Goal: Information Seeking & Learning: Learn about a topic

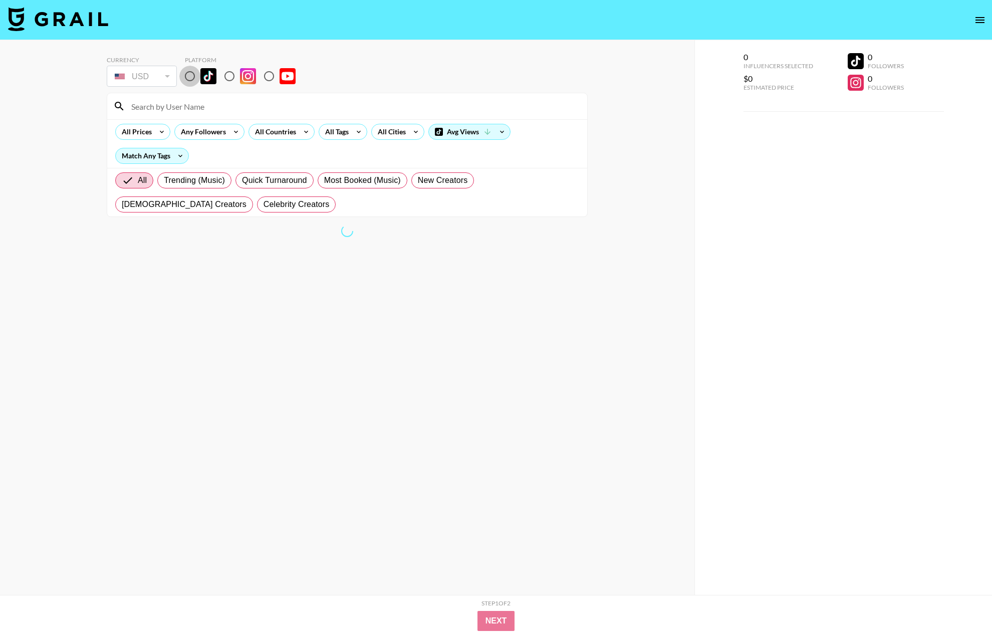
click at [191, 79] on input "radio" at bounding box center [189, 76] width 21 height 21
radio input "true"
click at [41, 143] on div "Currency USD USD ​ Platform All Prices Any Followers All Countries All Tags All…" at bounding box center [347, 337] width 695 height 595
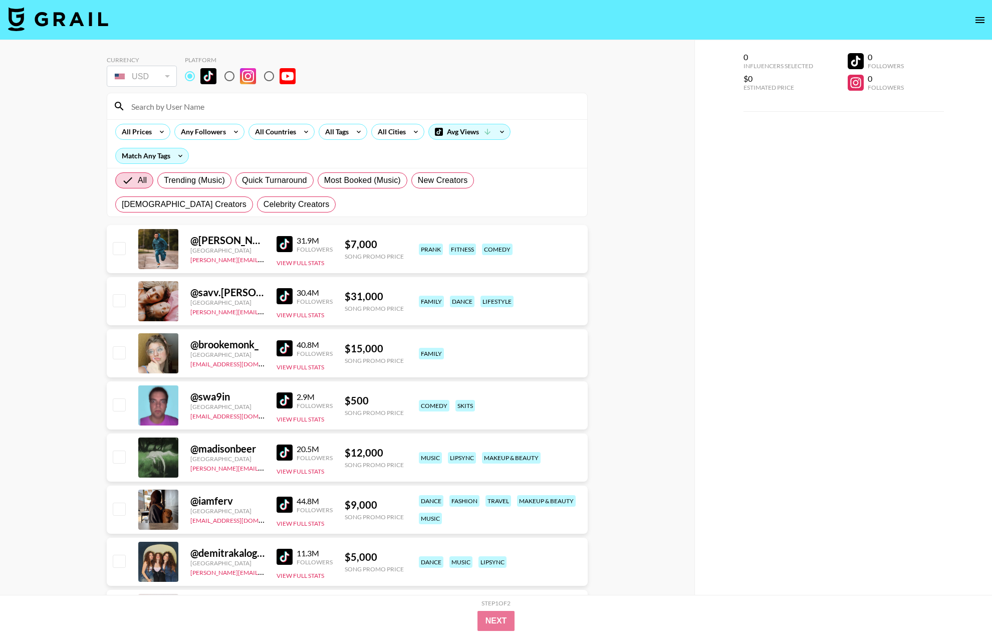
click at [314, 197] on div "All Trending (Music) Quick Turnaround Most Booked (Music) New Creators [DEMOGRA…" at bounding box center [347, 192] width 468 height 48
click at [348, 130] on div "All Tags" at bounding box center [335, 131] width 32 height 15
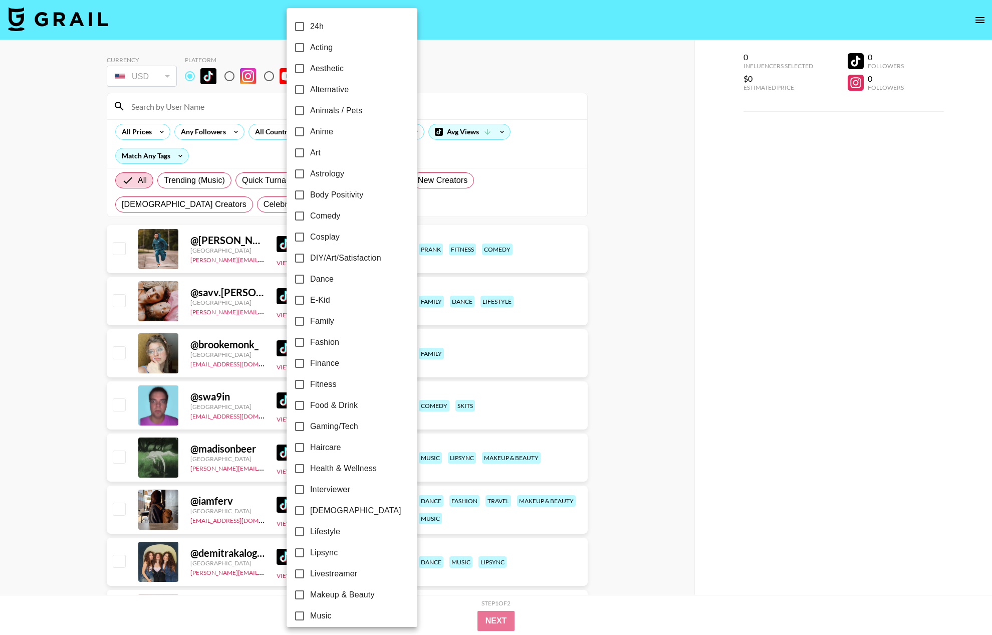
click at [298, 277] on input "Dance" at bounding box center [299, 279] width 21 height 21
checkbox input "true"
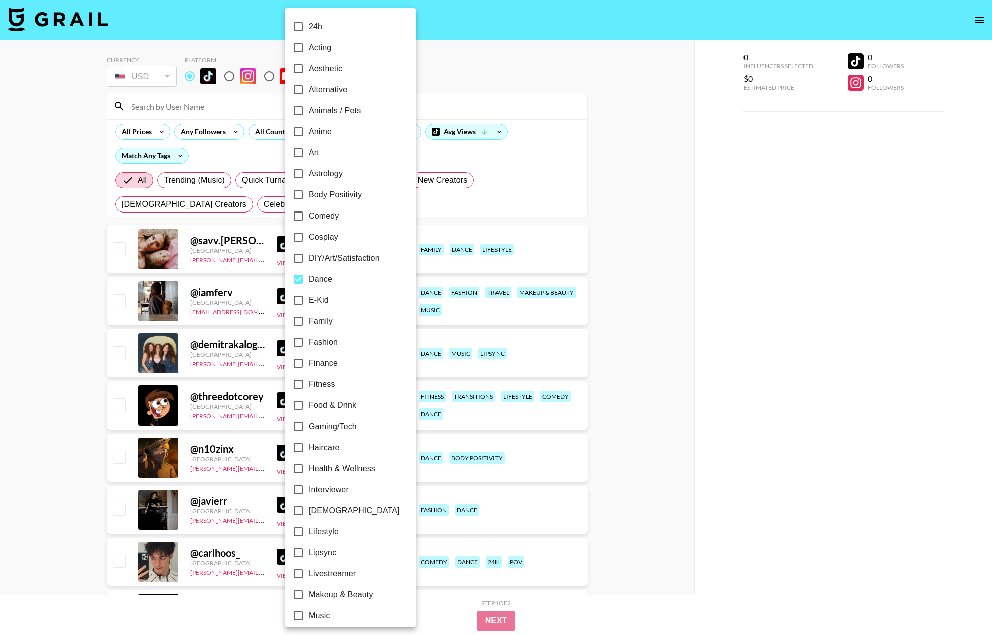
click at [48, 285] on div at bounding box center [496, 317] width 992 height 635
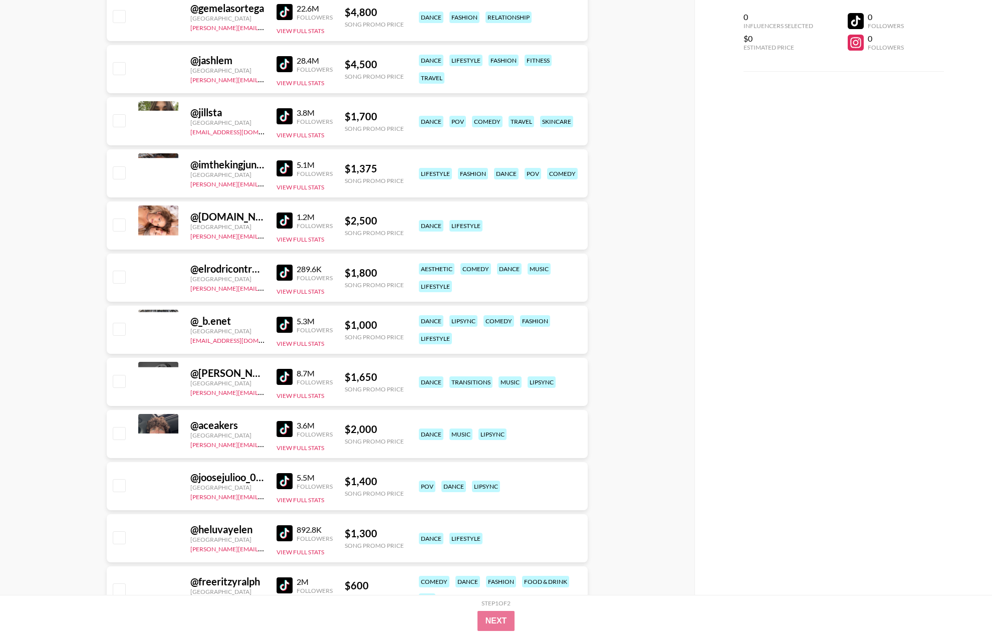
scroll to position [5655, 0]
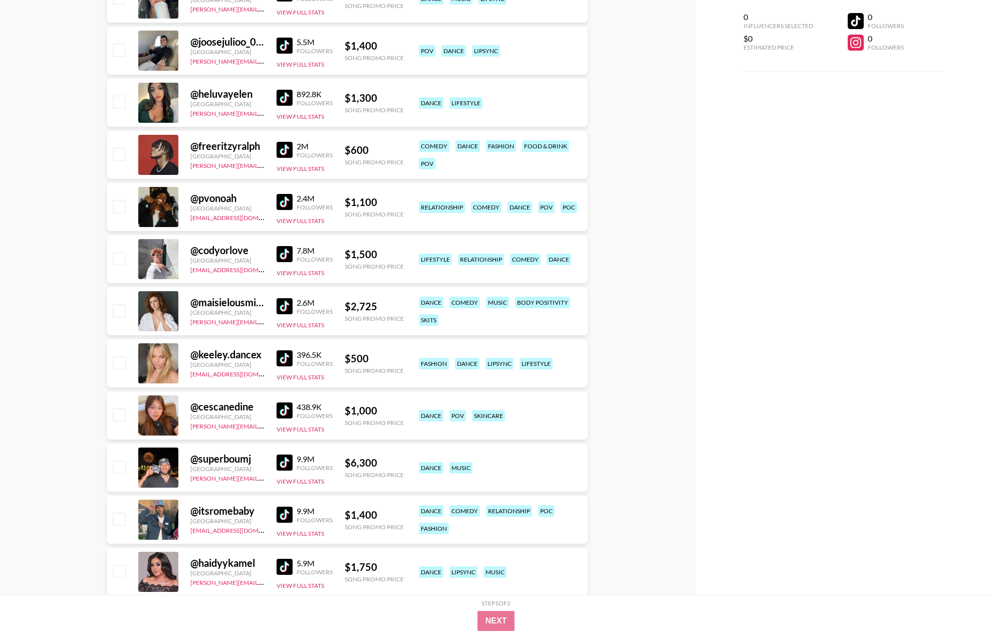
scroll to position [6194, 0]
